Goal: Task Accomplishment & Management: Use online tool/utility

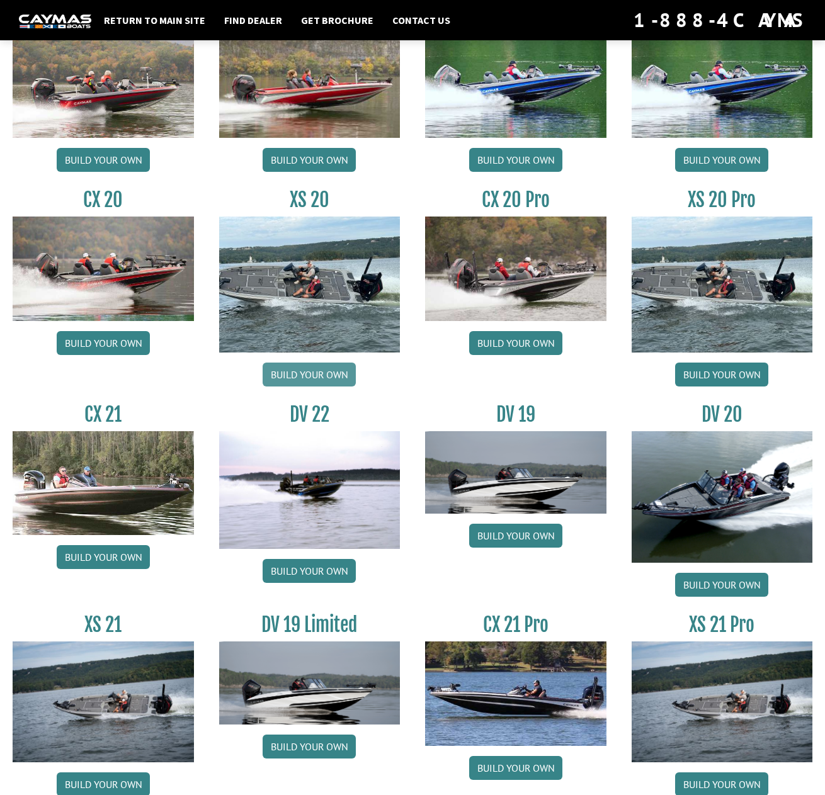
scroll to position [1189, 0]
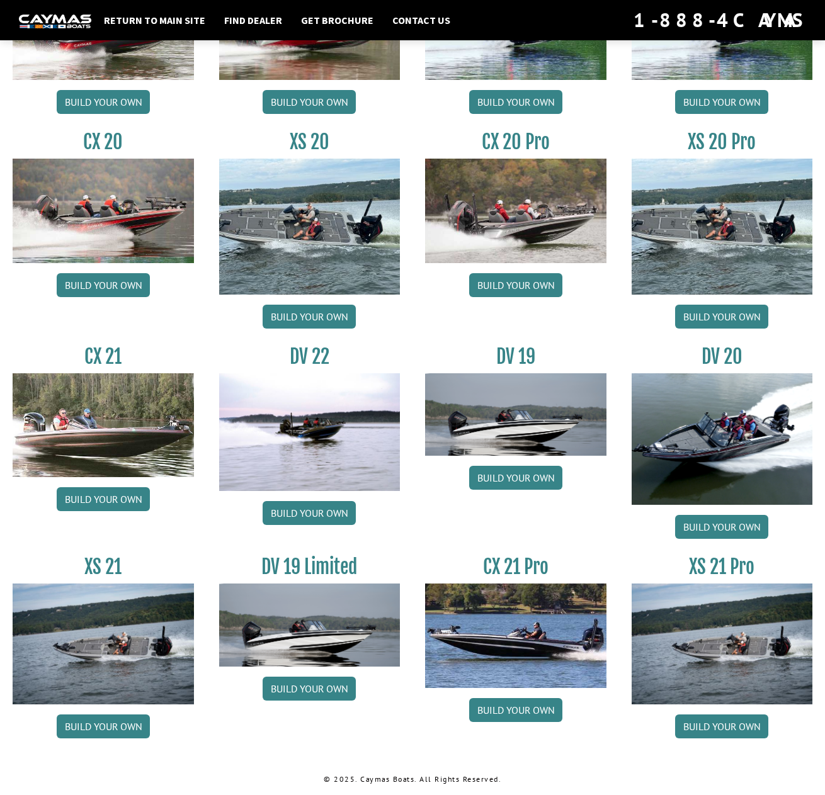
click at [689, 431] on img at bounding box center [721, 439] width 181 height 132
click at [699, 523] on link "Build your own" at bounding box center [721, 527] width 93 height 24
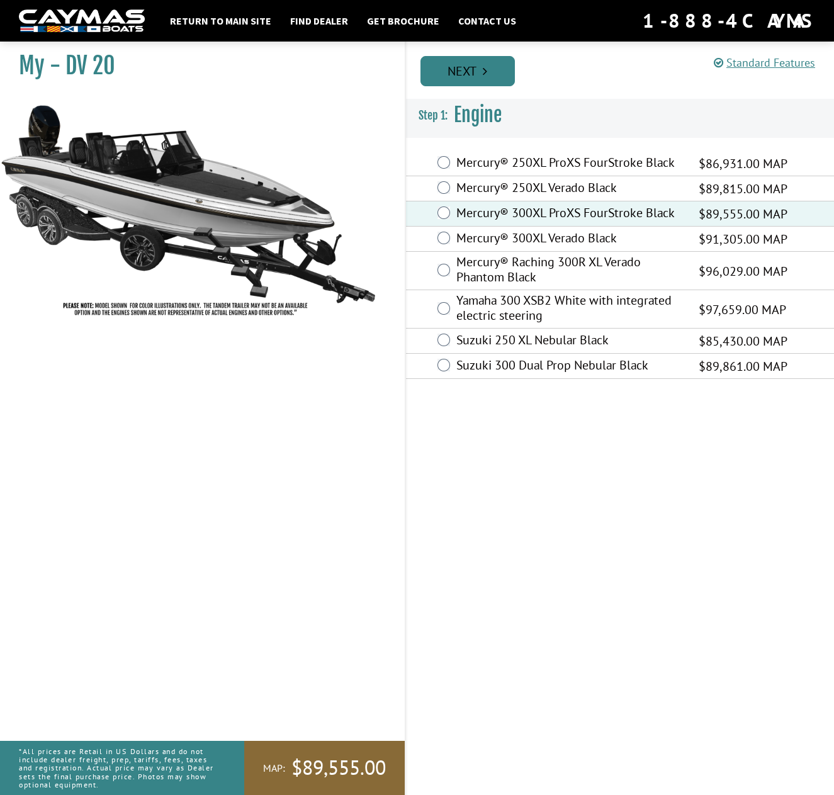
click at [476, 75] on link "Next" at bounding box center [468, 71] width 94 height 30
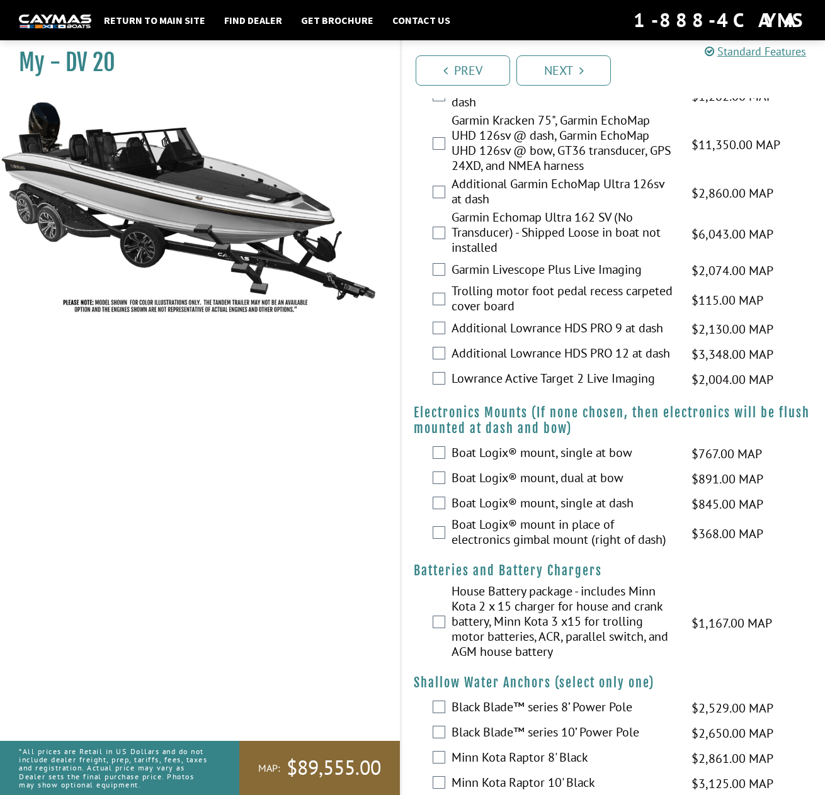
scroll to position [944, 0]
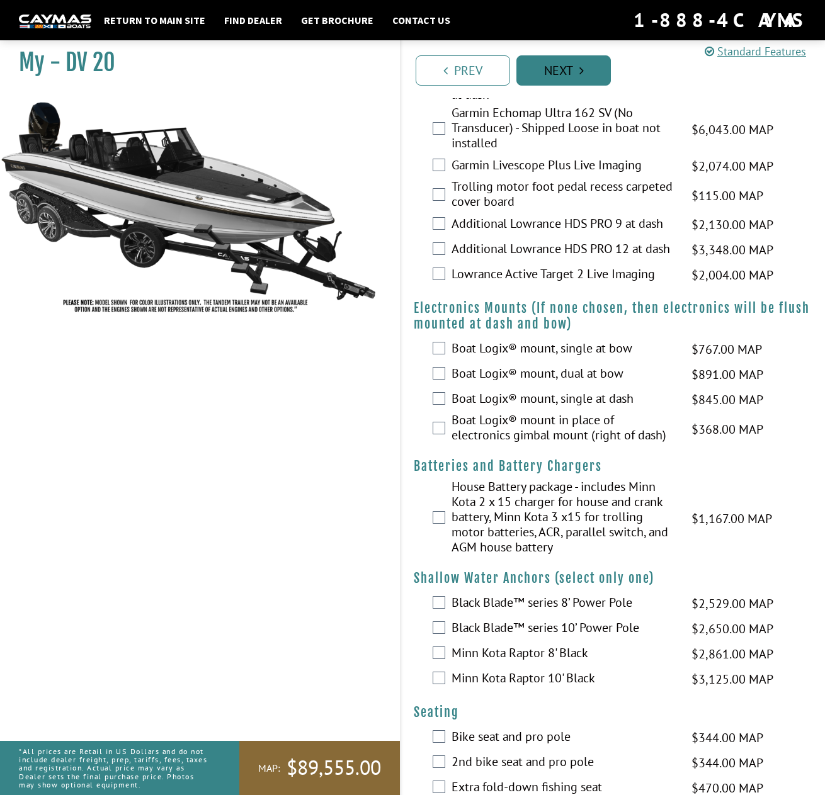
click at [563, 71] on link "Next" at bounding box center [563, 70] width 94 height 30
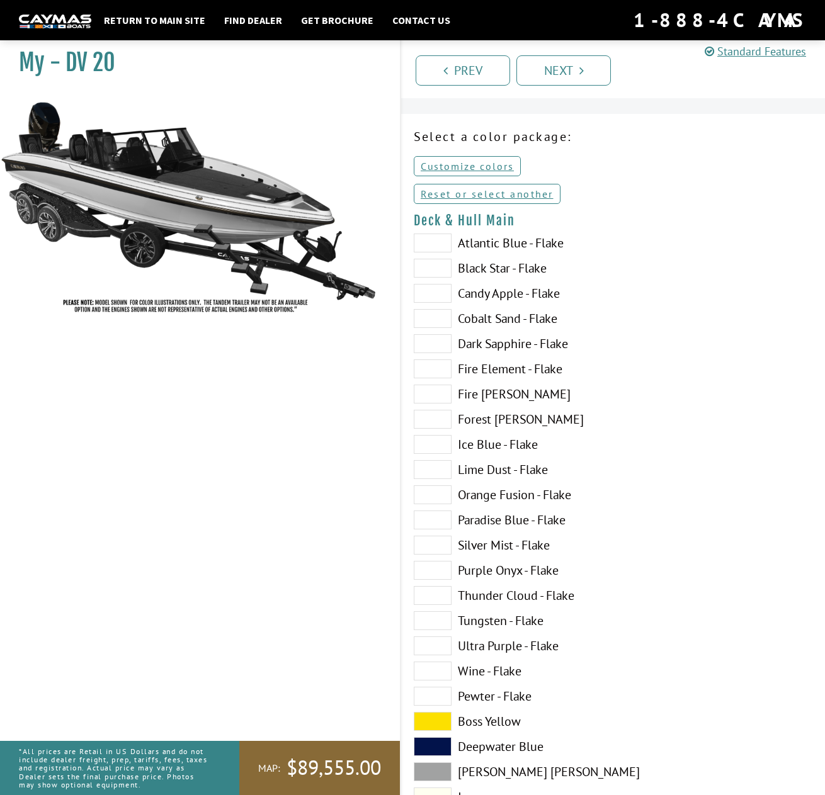
scroll to position [0, 0]
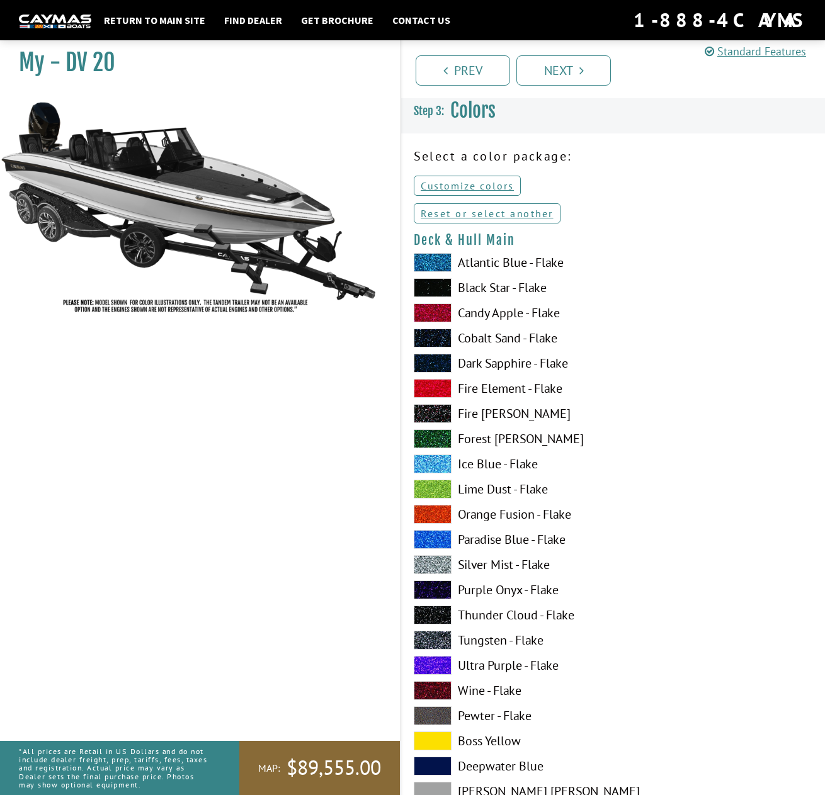
click at [438, 439] on span at bounding box center [433, 438] width 38 height 19
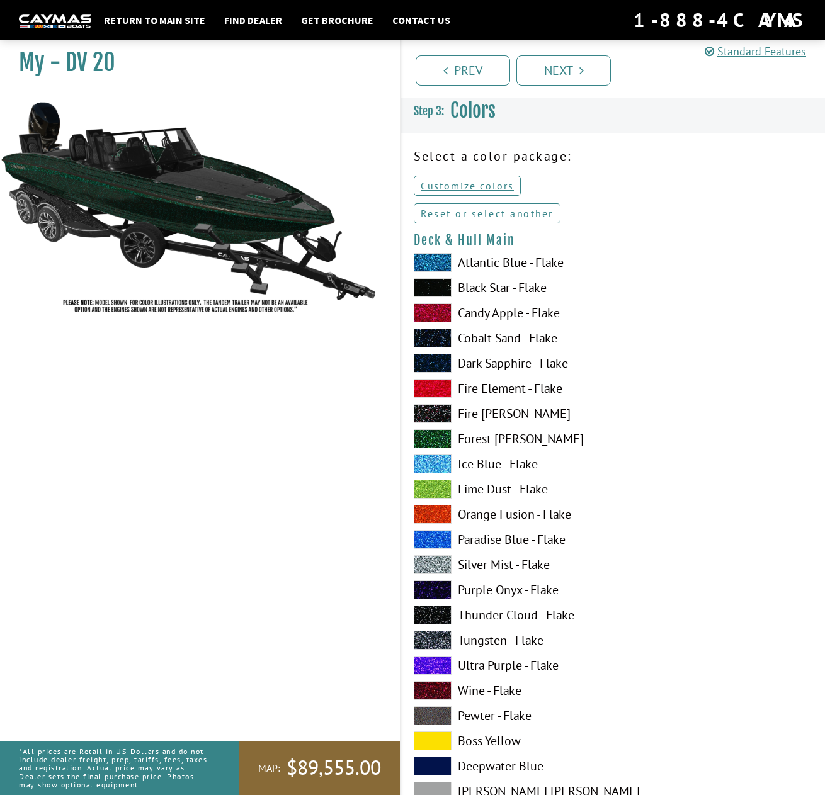
click at [443, 416] on span at bounding box center [433, 413] width 38 height 19
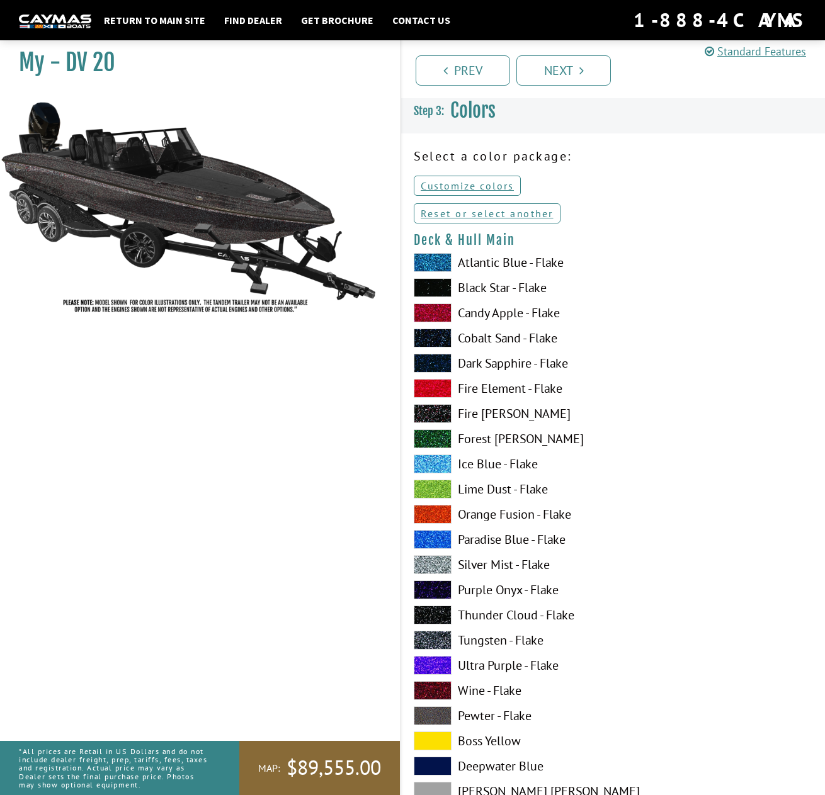
click at [443, 393] on span at bounding box center [433, 388] width 38 height 19
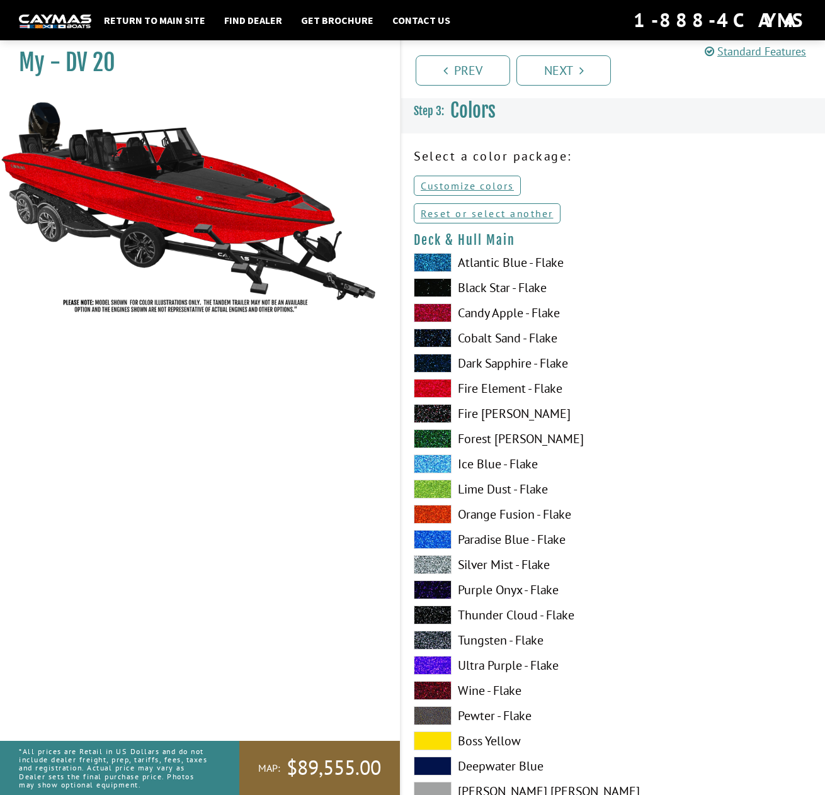
click at [441, 356] on div "Atlantic Blue - Flake Black Star - Flake Candy Apple - Flake Cobalt Sand - Flak…" at bounding box center [507, 618] width 212 height 730
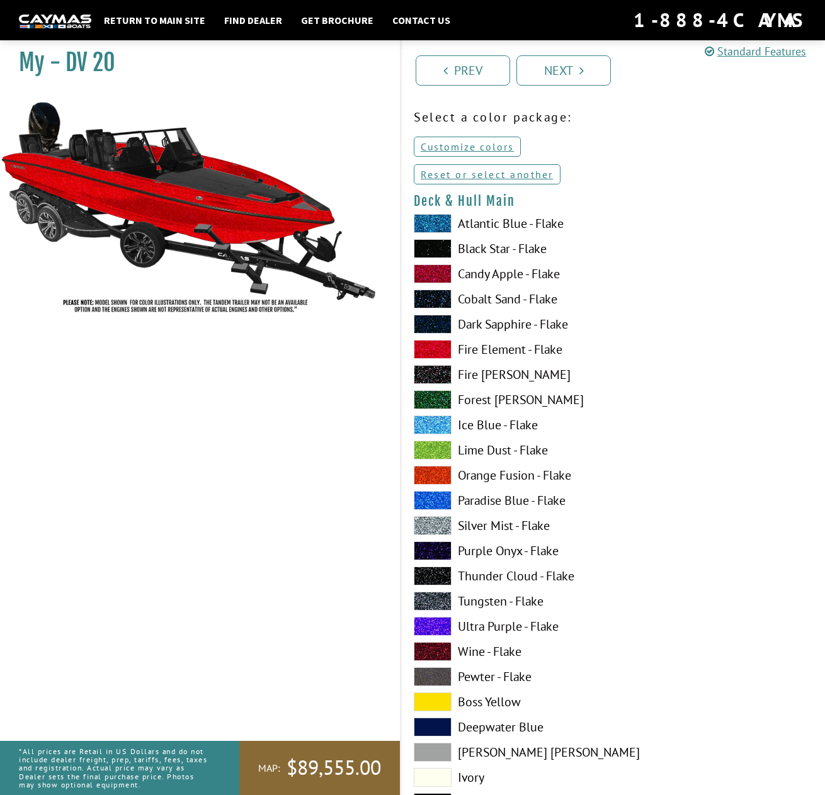
scroll to position [189, 0]
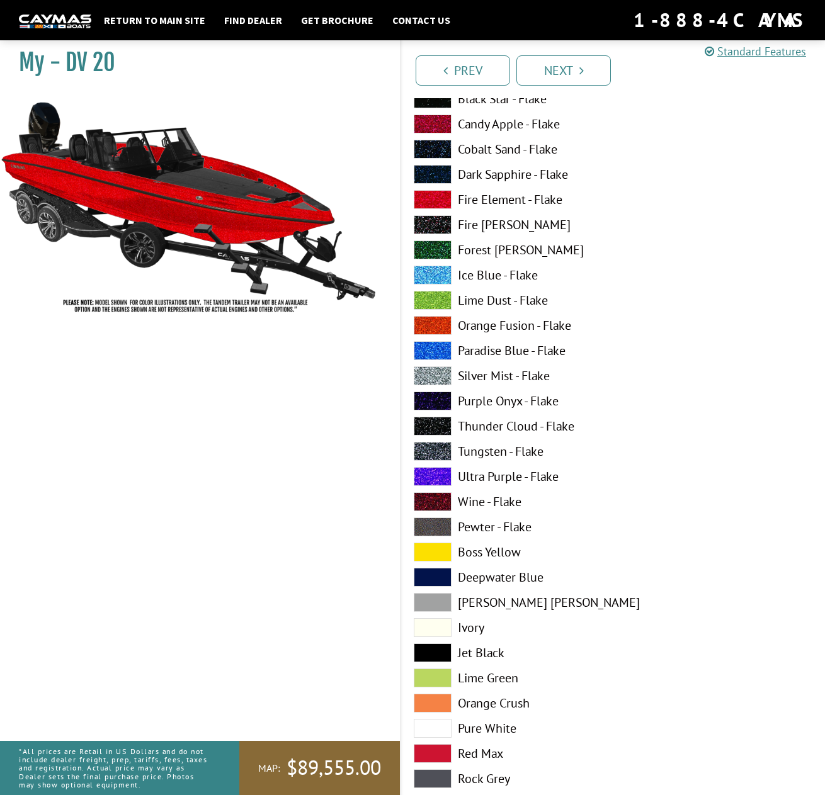
click at [522, 380] on label "Silver Mist - Flake" at bounding box center [507, 375] width 187 height 19
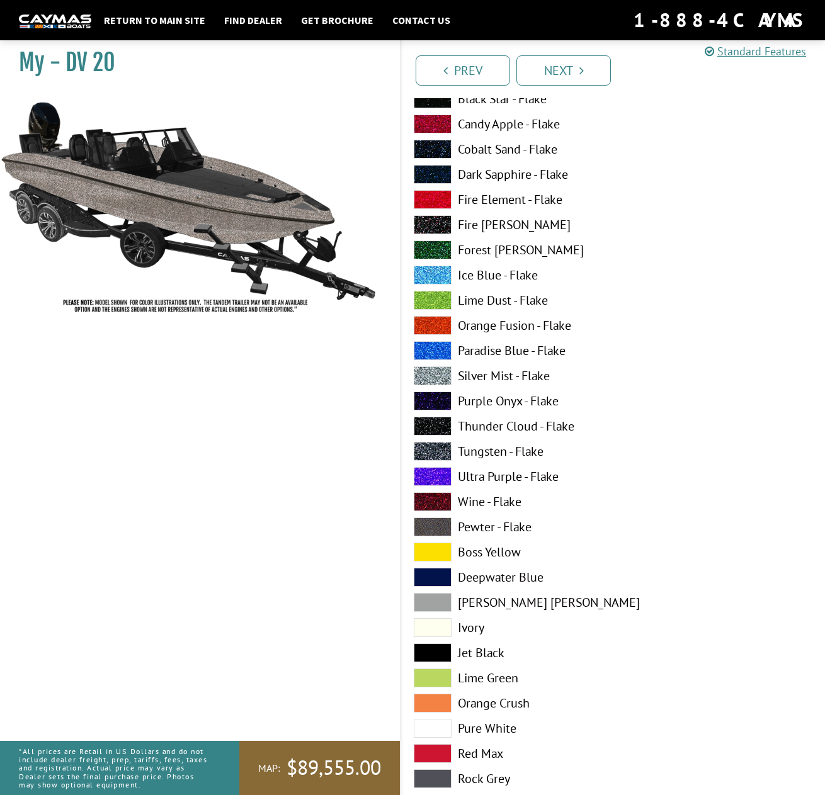
click at [492, 453] on label "Tungsten - Flake" at bounding box center [507, 451] width 187 height 19
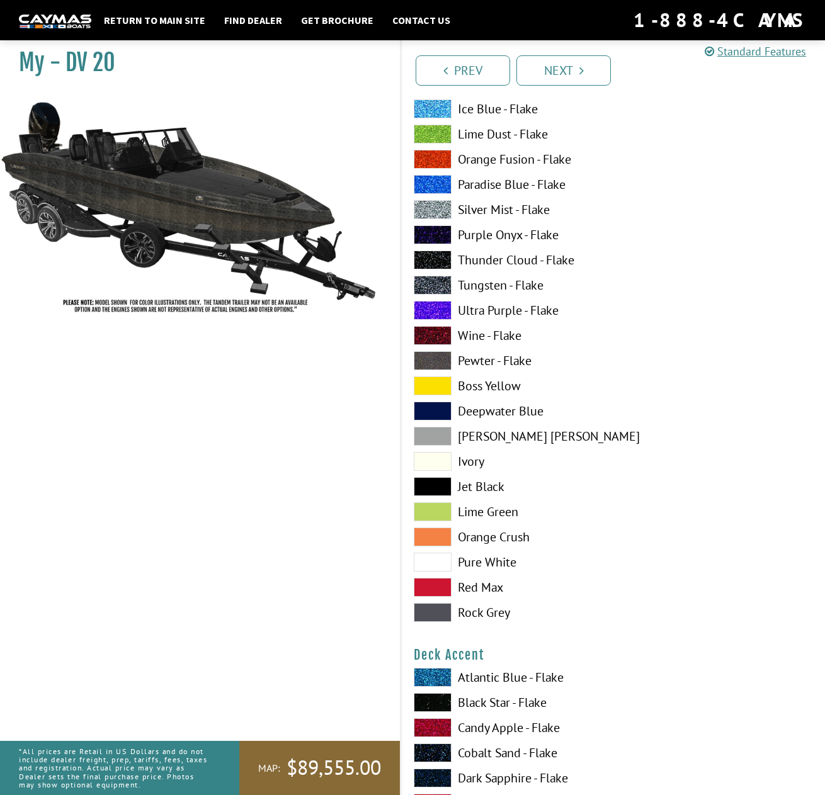
scroll to position [378, 0]
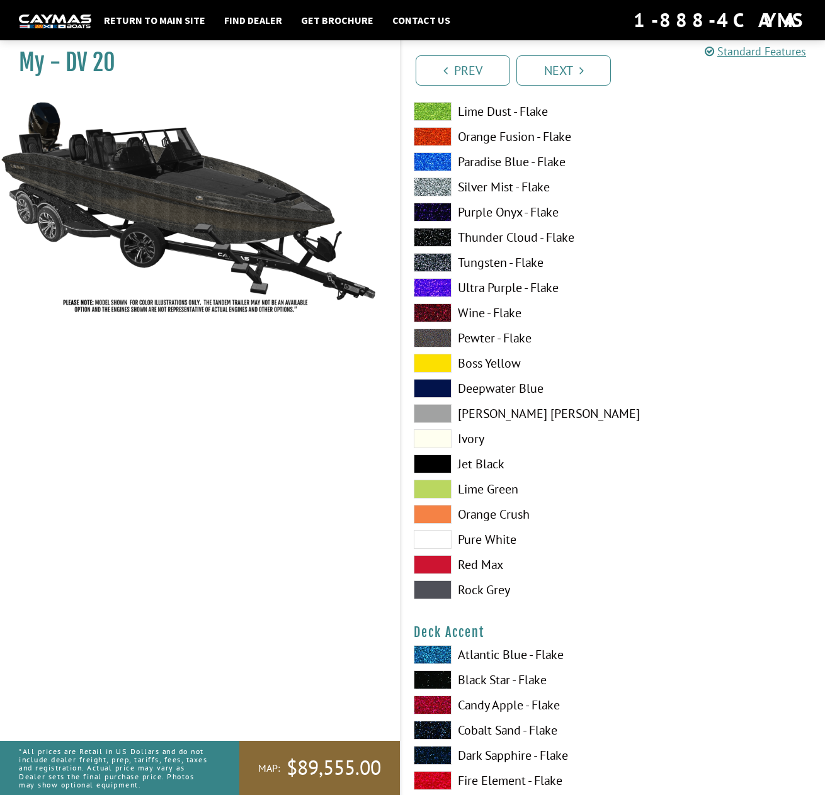
click at [475, 438] on label "Ivory" at bounding box center [507, 438] width 187 height 19
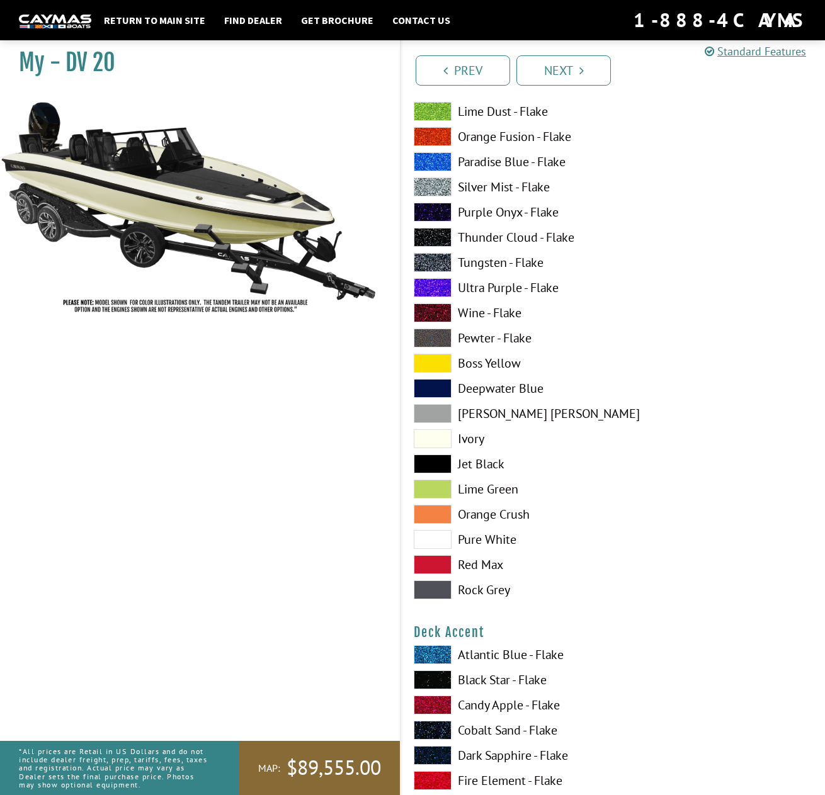
click at [490, 540] on label "Pure White" at bounding box center [507, 539] width 187 height 19
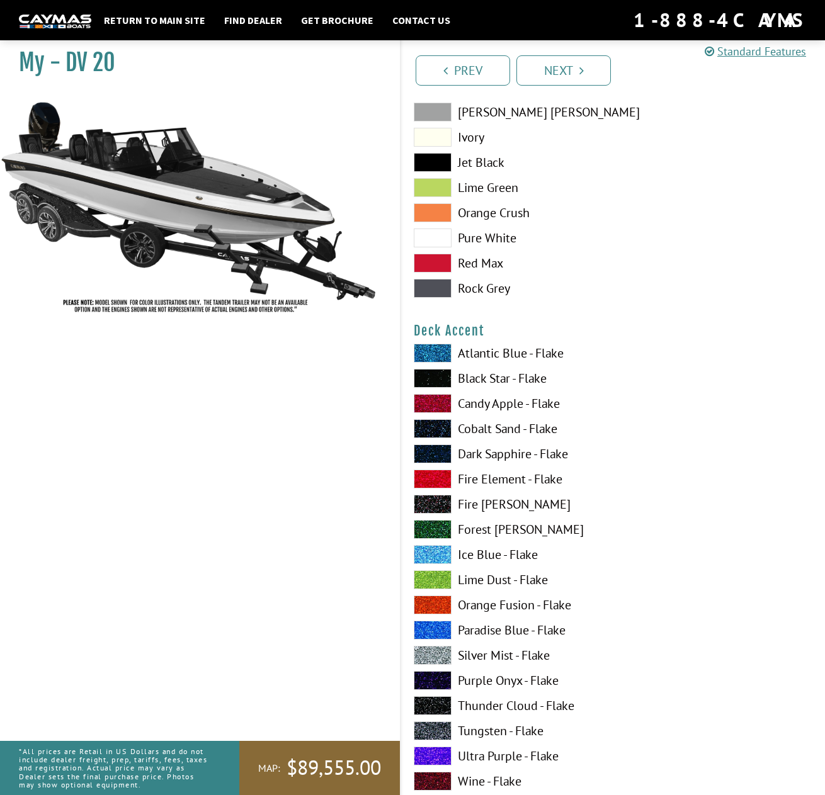
scroll to position [756, 0]
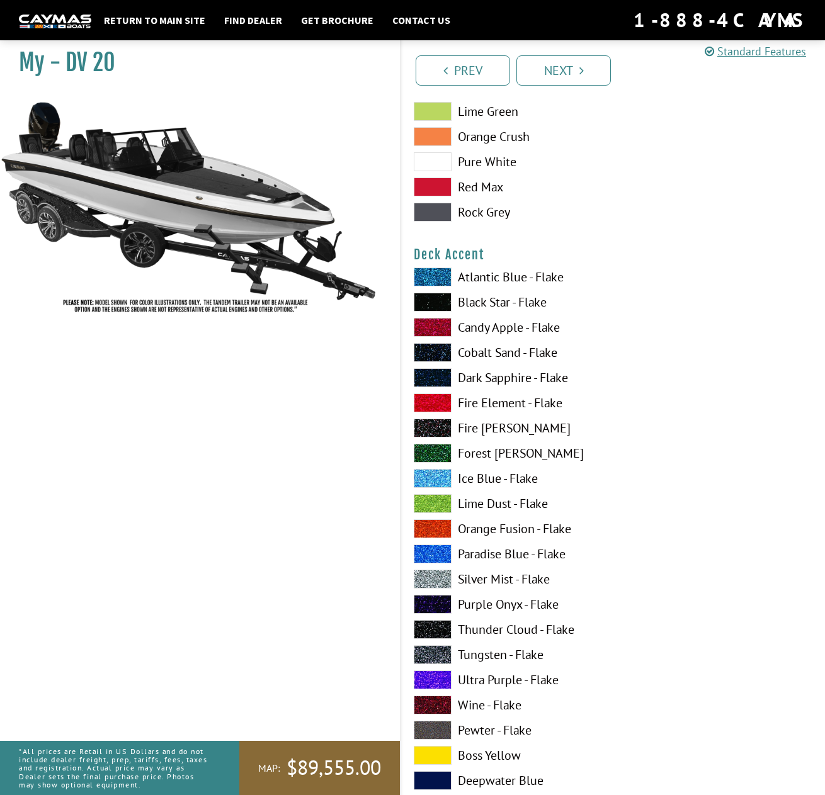
click at [514, 426] on label "Fire [PERSON_NAME]" at bounding box center [507, 428] width 187 height 19
click at [502, 557] on label "Paradise Blue - Flake" at bounding box center [507, 554] width 187 height 19
click at [478, 325] on label "Candy Apple - Flake" at bounding box center [507, 327] width 187 height 19
click at [488, 404] on label "Fire Element - Flake" at bounding box center [507, 402] width 187 height 19
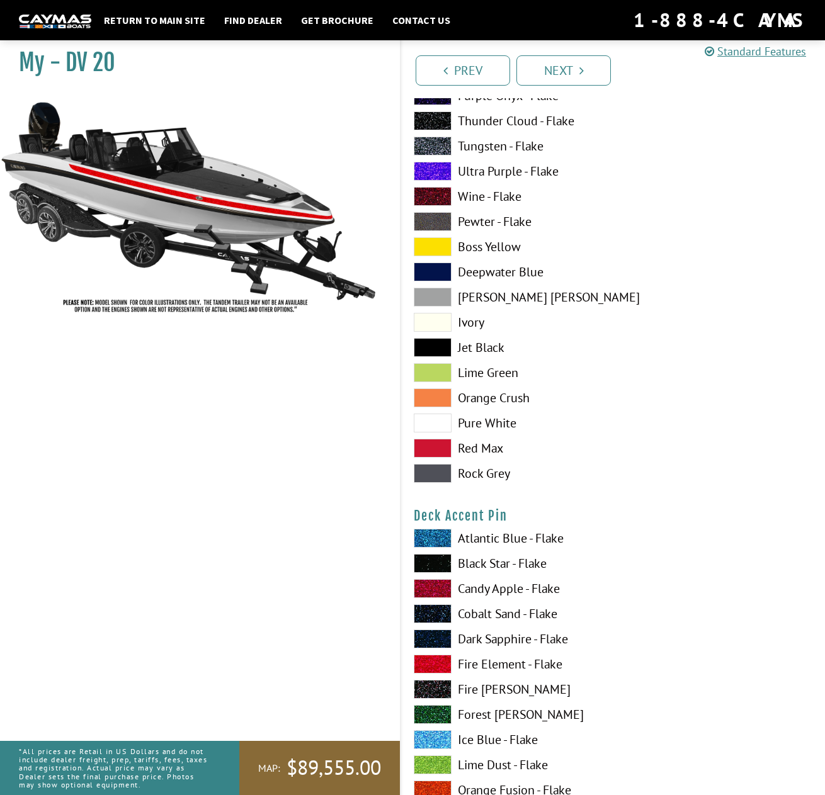
scroll to position [1511, 0]
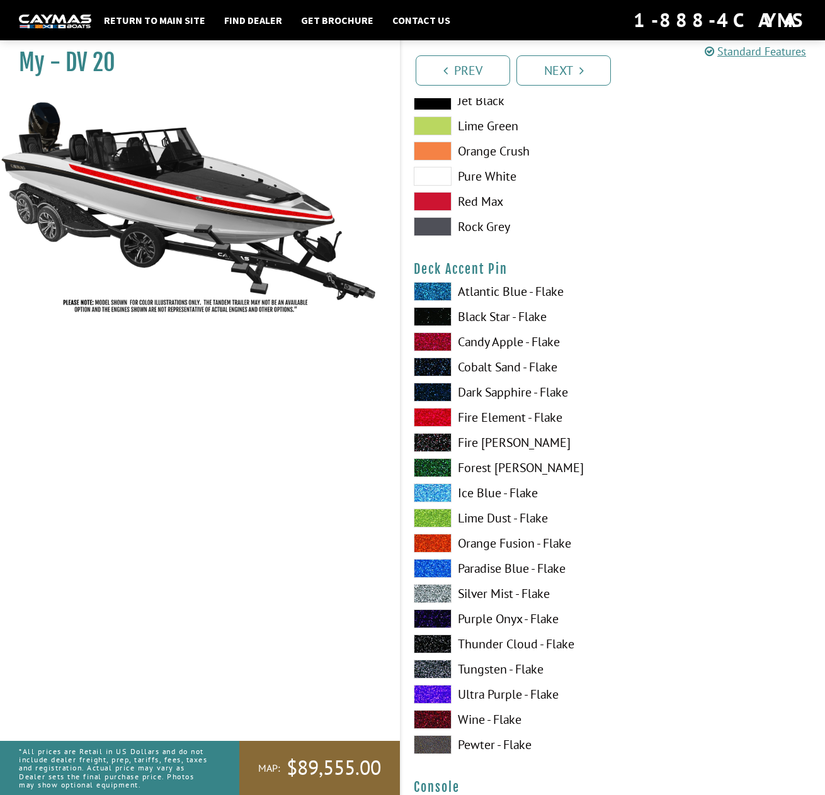
click at [485, 395] on label "Dark Sapphire - Flake" at bounding box center [507, 392] width 187 height 19
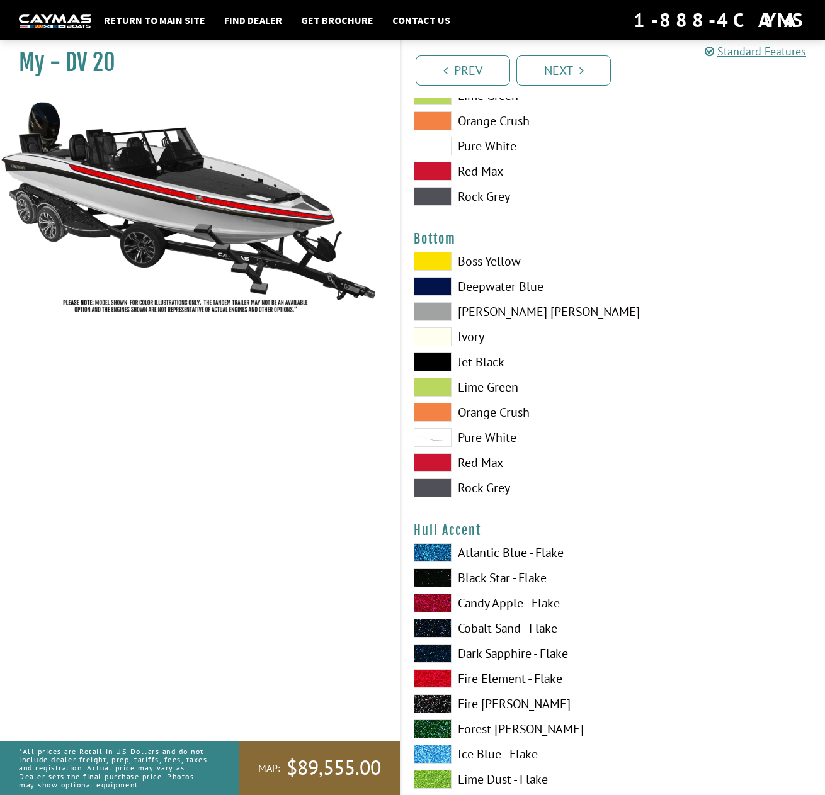
scroll to position [2833, 0]
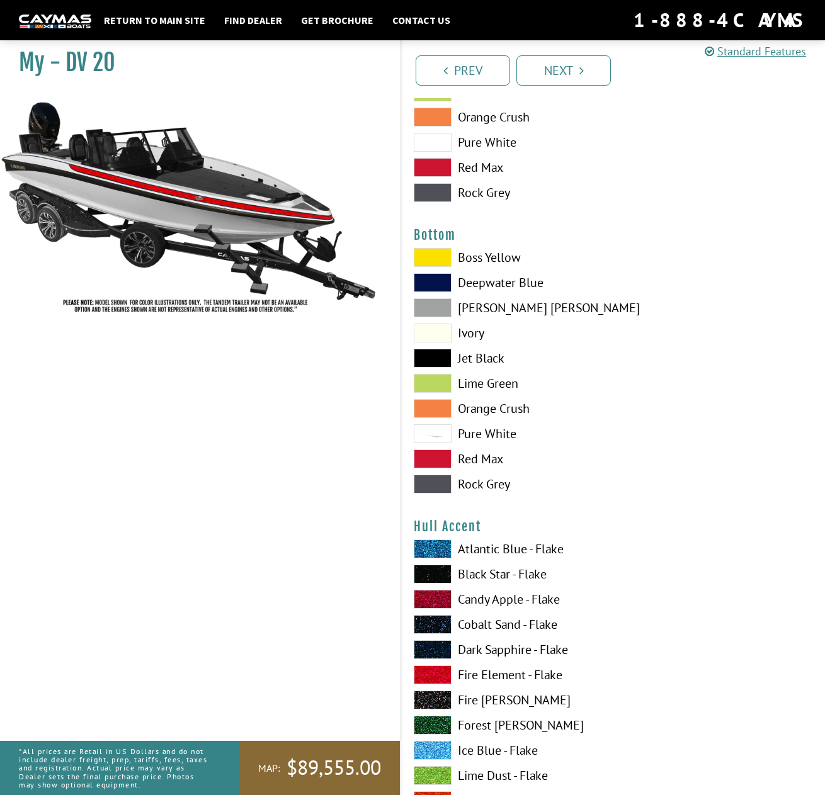
click at [512, 429] on label "Pure White" at bounding box center [507, 433] width 187 height 19
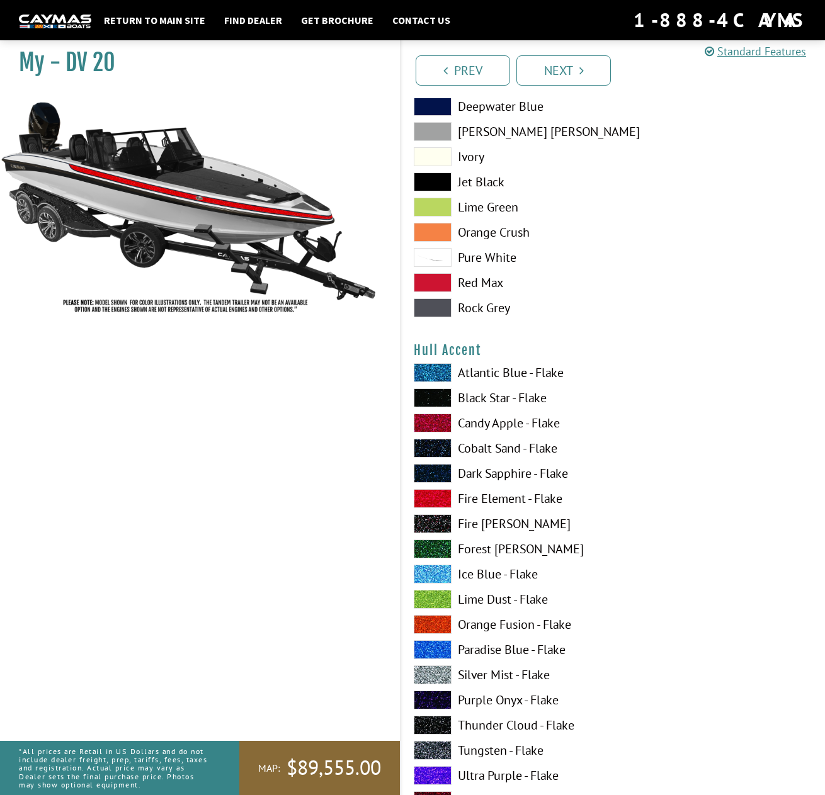
scroll to position [3022, 0]
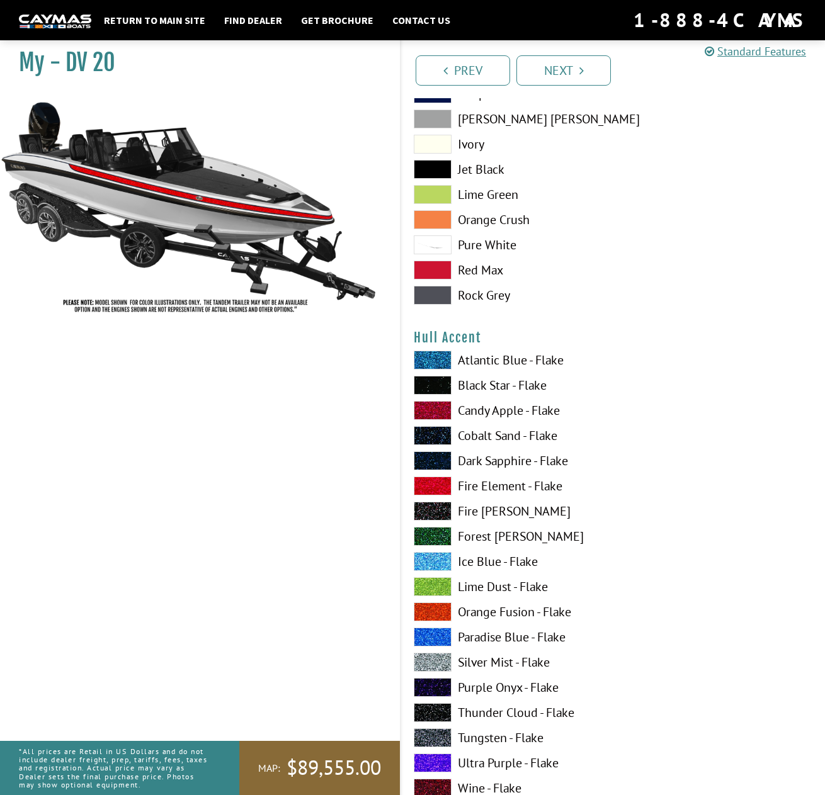
click at [510, 370] on label "Atlantic Blue - Flake" at bounding box center [507, 360] width 187 height 19
click at [489, 488] on label "Fire Element - Flake" at bounding box center [507, 486] width 187 height 19
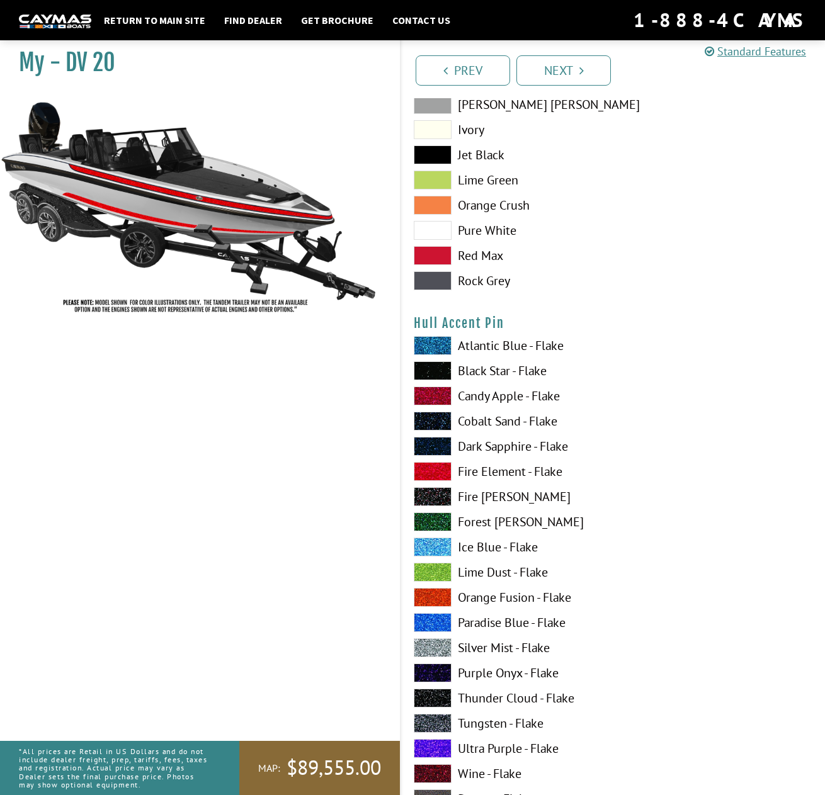
scroll to position [3903, 0]
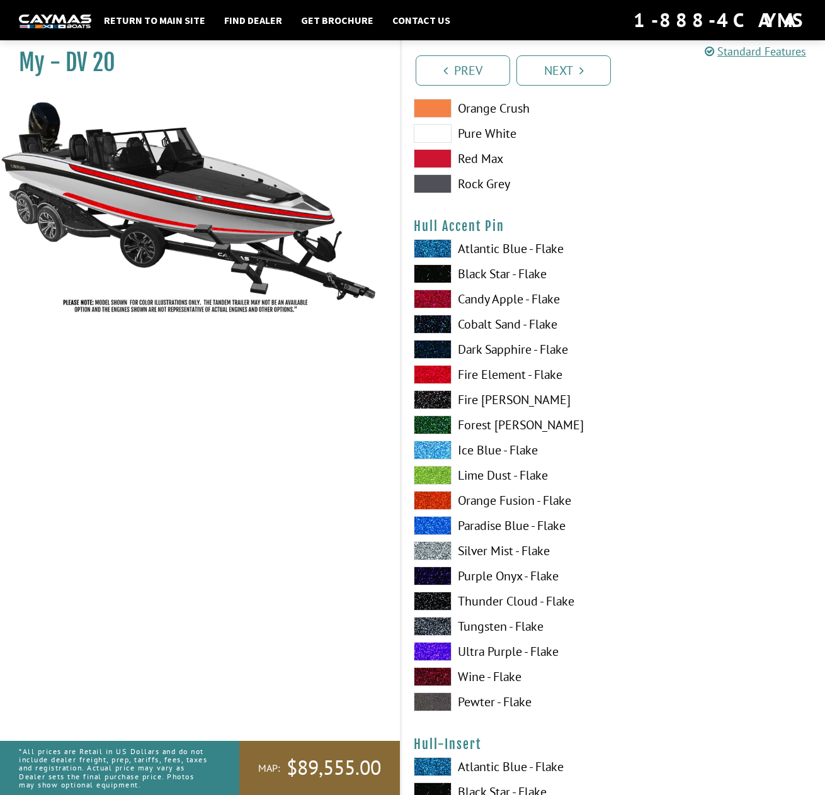
click at [489, 378] on label "Fire Element - Flake" at bounding box center [507, 374] width 187 height 19
click at [483, 402] on label "Fire [PERSON_NAME]" at bounding box center [507, 399] width 187 height 19
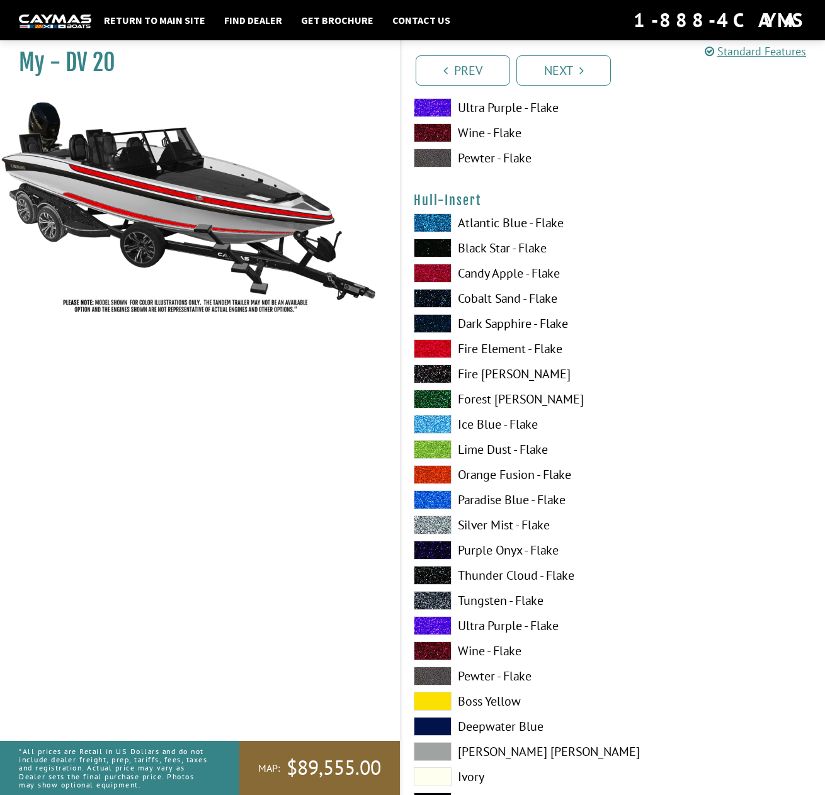
scroll to position [4470, 0]
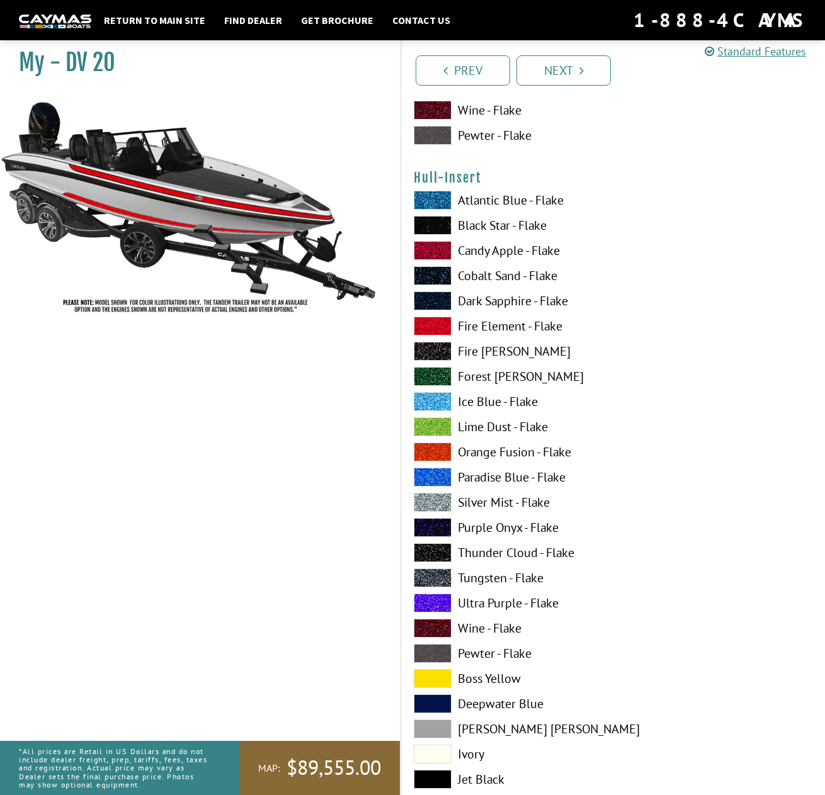
click at [476, 232] on label "Black Star - Flake" at bounding box center [507, 225] width 187 height 19
click at [473, 282] on label "Cobalt Sand - Flake" at bounding box center [507, 275] width 187 height 19
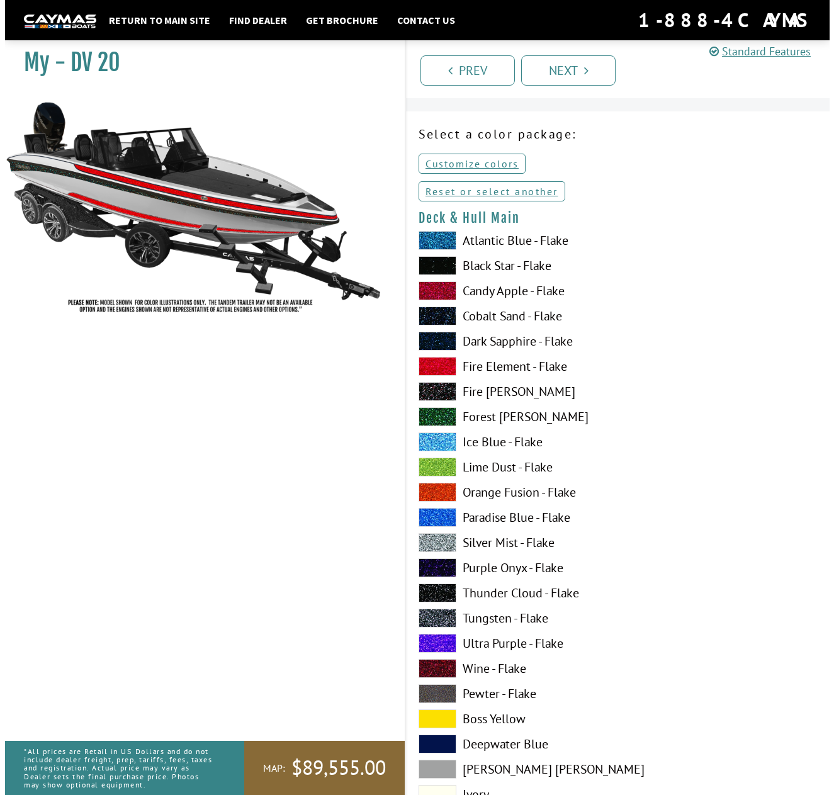
scroll to position [0, 0]
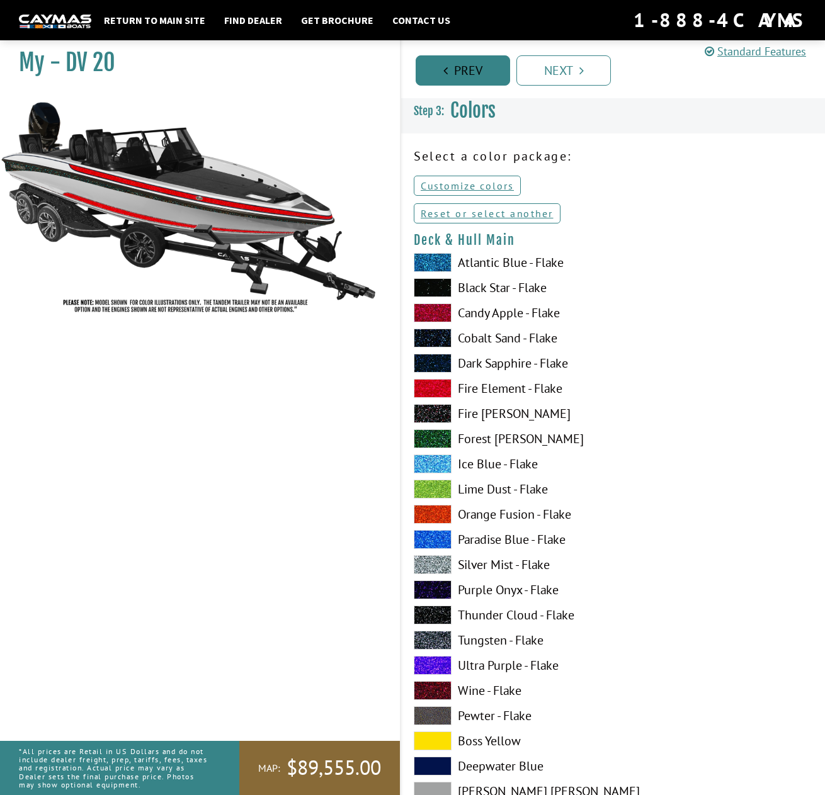
click at [471, 65] on link "Prev" at bounding box center [463, 70] width 94 height 30
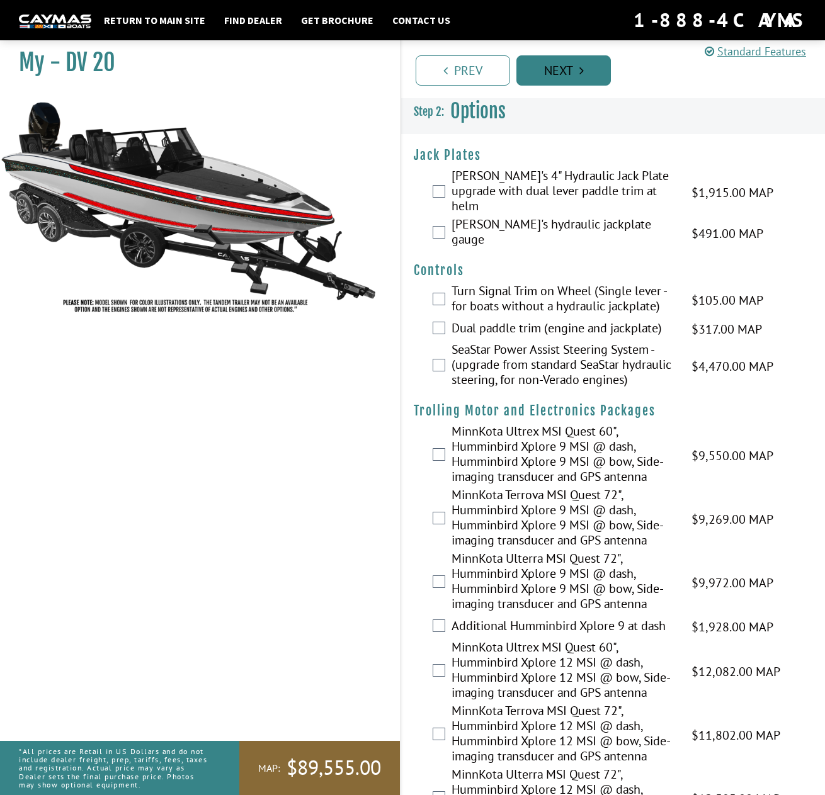
click at [553, 74] on link "Next" at bounding box center [563, 70] width 94 height 30
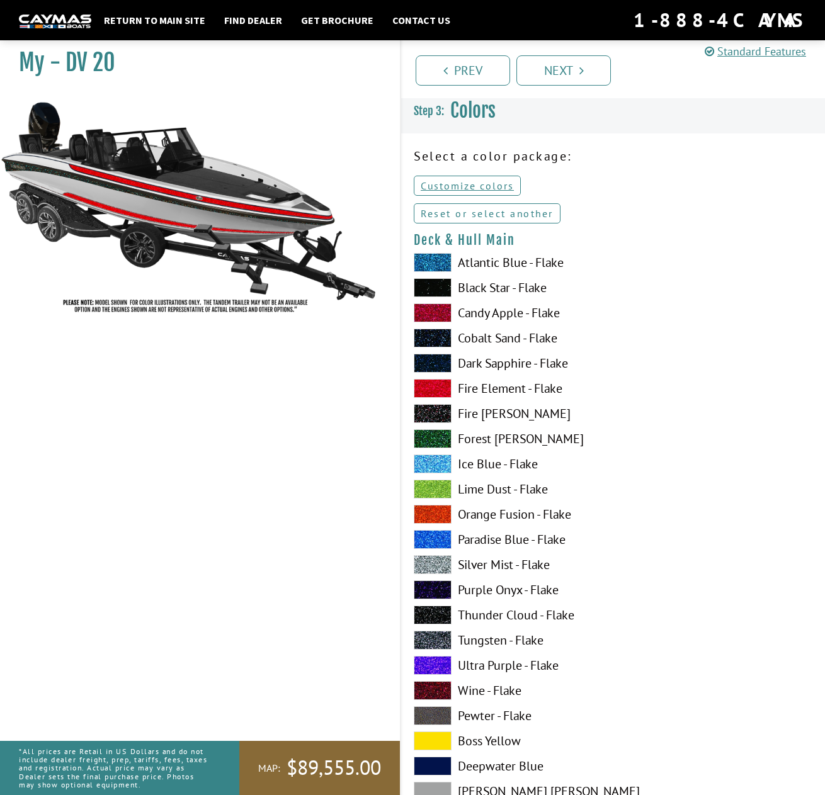
click at [473, 216] on link "Reset or select another" at bounding box center [487, 213] width 147 height 20
